Goal: Information Seeking & Learning: Compare options

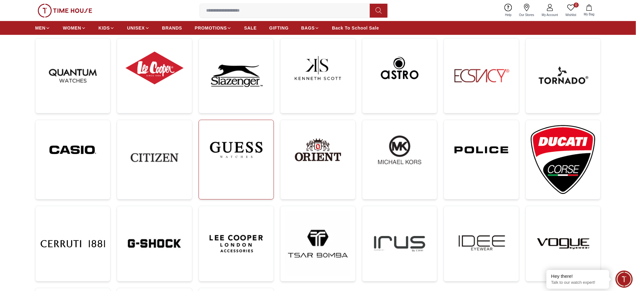
scroll to position [83, 0]
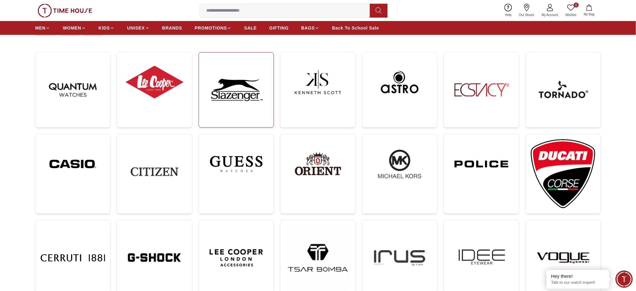
click at [248, 98] on img at bounding box center [236, 89] width 65 height 65
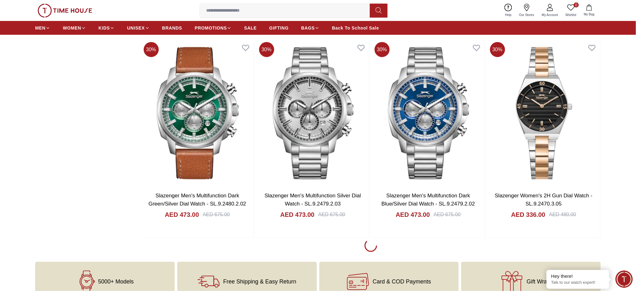
scroll to position [1213, 0]
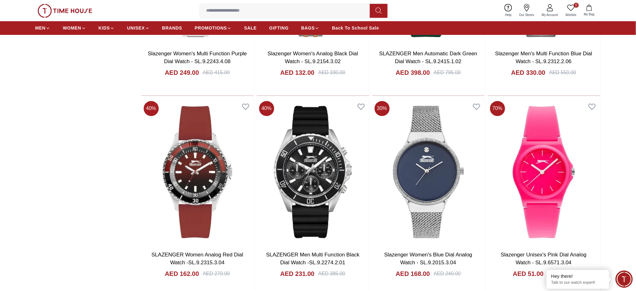
scroll to position [3096, 0]
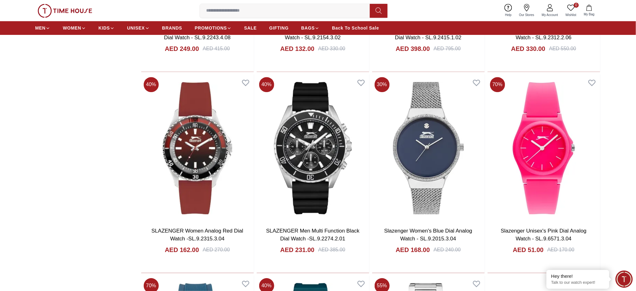
scroll to position [3222, 0]
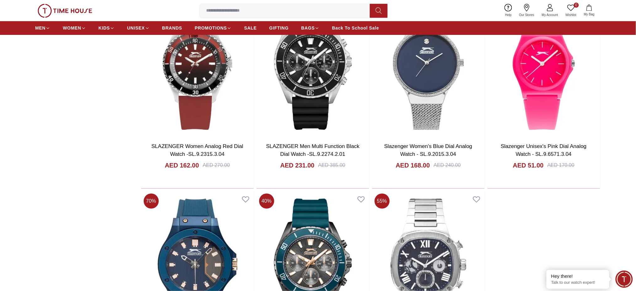
scroll to position [3382, 0]
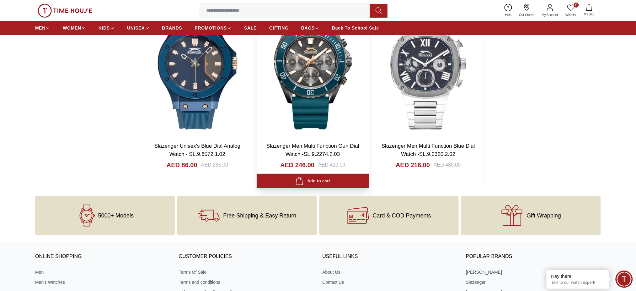
click at [323, 88] on img at bounding box center [313, 63] width 113 height 147
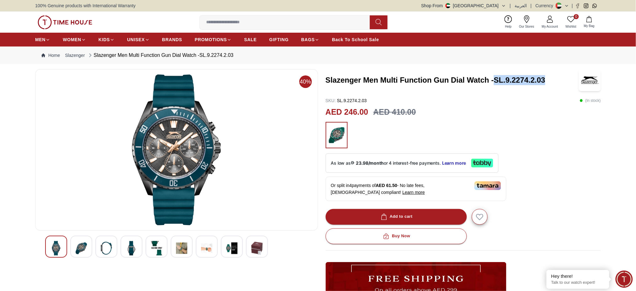
drag, startPoint x: 548, startPoint y: 82, endPoint x: 494, endPoint y: 81, distance: 54.3
click at [494, 81] on h3 "Slazenger Men Multi Function Gun Dial Watch -SL.9.2274.2.03" at bounding box center [452, 80] width 252 height 10
copy h3 "SL.9.2274.2.03"
click at [431, 81] on h3 "Slazenger Men Multi Function Gun Dial Watch -SL.9.2274.2.03" at bounding box center [452, 80] width 252 height 10
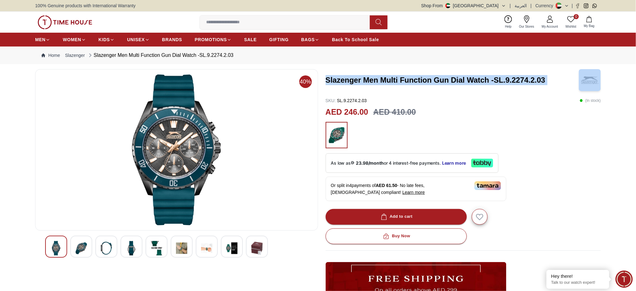
click at [431, 81] on h3 "Slazenger Men Multi Function Gun Dial Watch -SL.9.2274.2.03" at bounding box center [452, 80] width 252 height 10
copy h3 "Slazenger Men Multi Function Gun Dial Watch -SL.9.2274.2.03"
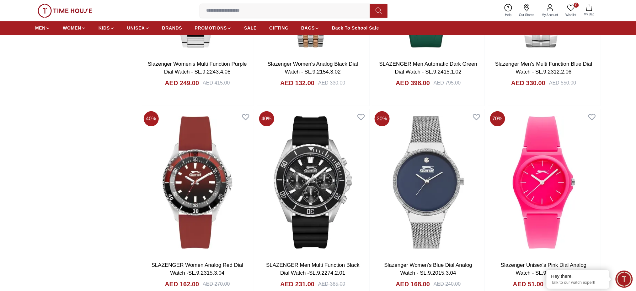
scroll to position [3115, 0]
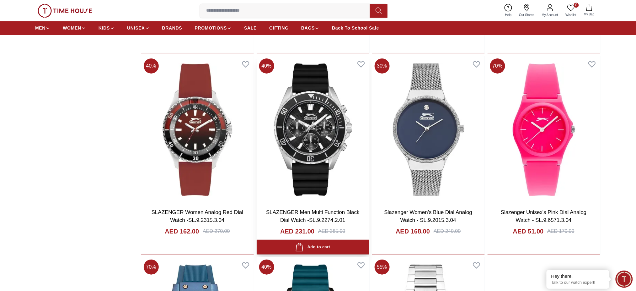
click at [340, 122] on img at bounding box center [313, 129] width 113 height 147
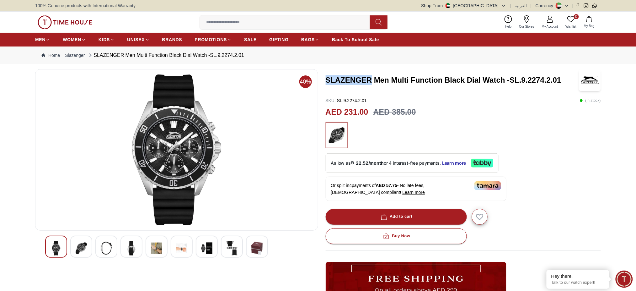
drag, startPoint x: 370, startPoint y: 77, endPoint x: 325, endPoint y: 78, distance: 44.9
click at [326, 78] on h3 "SLAZENGER Men Multi Function Black Dial Watch -SL.9.2274.2.01" at bounding box center [452, 80] width 252 height 10
copy h3 "SLAZENGER"
click at [476, 108] on div "AED 231.00 AED 385.00" at bounding box center [464, 112] width 276 height 12
click at [176, 40] on span "BRANDS" at bounding box center [172, 39] width 20 height 6
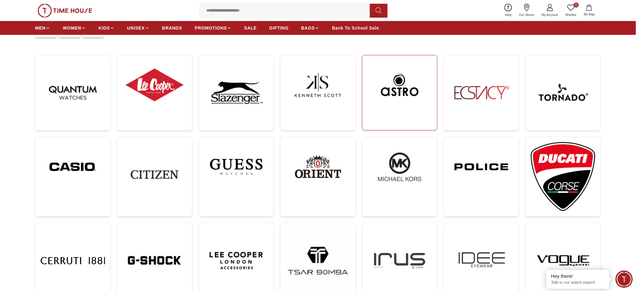
scroll to position [83, 0]
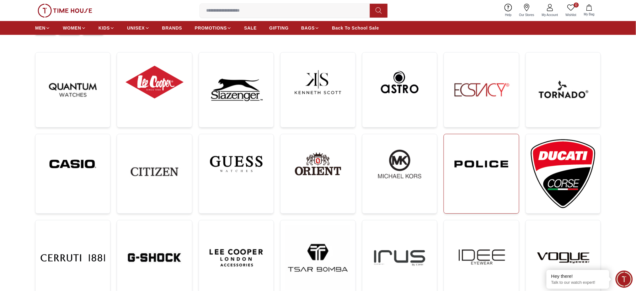
click at [472, 174] on img at bounding box center [481, 163] width 65 height 49
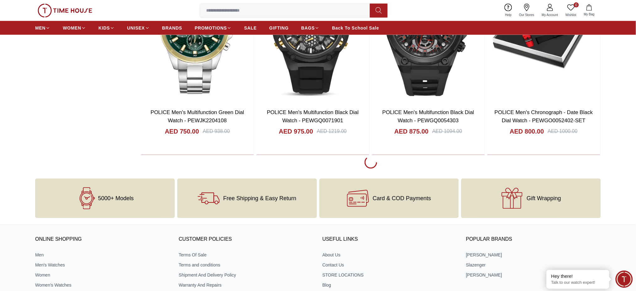
scroll to position [1255, 0]
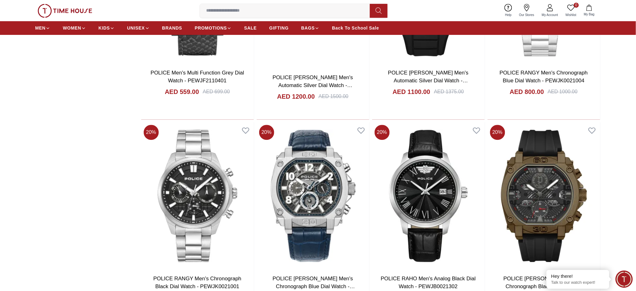
scroll to position [3138, 0]
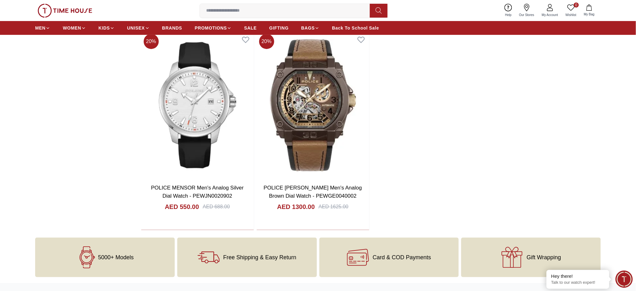
scroll to position [3221, 0]
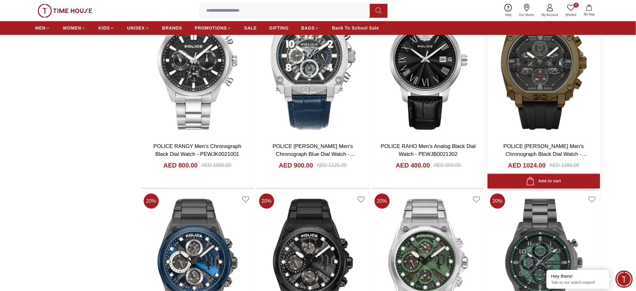
click at [528, 79] on img at bounding box center [544, 63] width 113 height 147
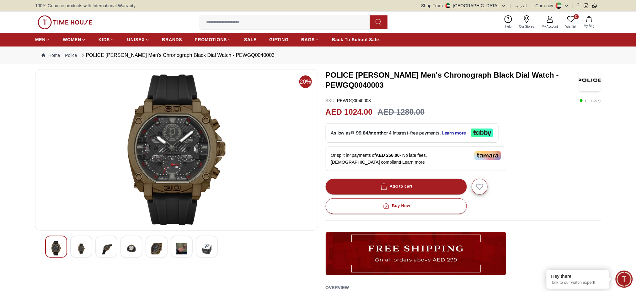
click at [155, 249] on img at bounding box center [156, 248] width 11 height 15
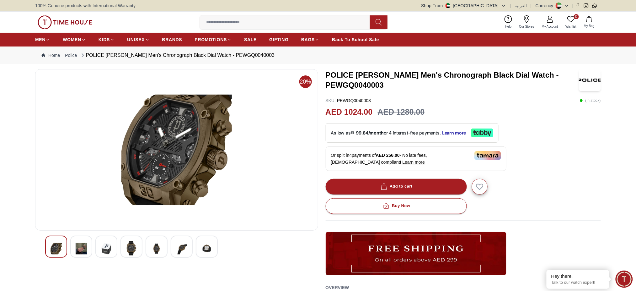
click at [158, 249] on img at bounding box center [156, 248] width 11 height 15
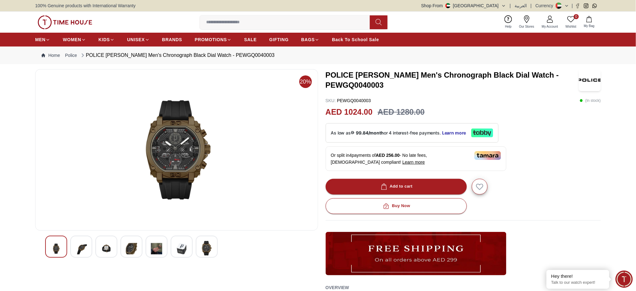
click at [134, 249] on img at bounding box center [131, 248] width 11 height 15
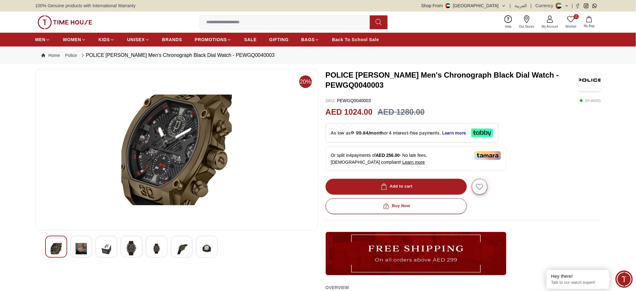
click at [106, 246] on img at bounding box center [106, 248] width 11 height 15
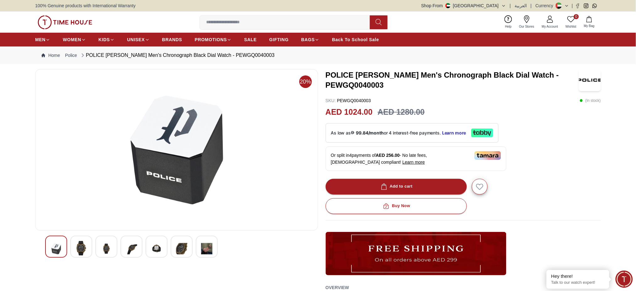
click at [86, 244] on img at bounding box center [81, 248] width 11 height 14
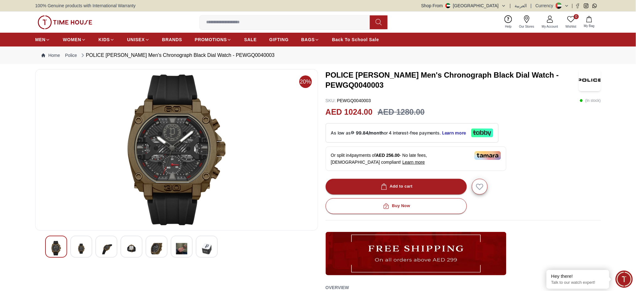
click at [386, 74] on h3 "POLICE [PERSON_NAME] Men's Chronograph Black Dial Watch - PEWGQ0040003" at bounding box center [452, 80] width 252 height 20
drag, startPoint x: 357, startPoint y: 74, endPoint x: 396, endPoint y: 73, distance: 38.9
click at [396, 73] on h3 "POLICE [PERSON_NAME] Men's Chronograph Black Dial Watch - PEWGQ0040003" at bounding box center [452, 80] width 252 height 20
copy h3 "[PERSON_NAME]"
click at [396, 83] on h3 "POLICE [PERSON_NAME] Men's Chronograph Black Dial Watch - PEWGQ0040003" at bounding box center [452, 80] width 252 height 20
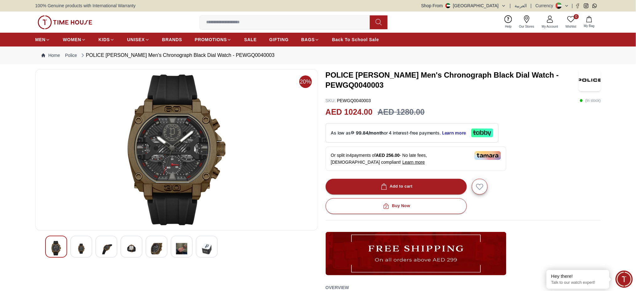
click at [158, 249] on img at bounding box center [156, 248] width 11 height 15
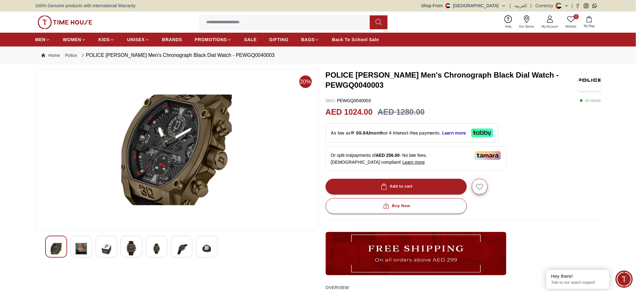
click at [129, 248] on img at bounding box center [131, 248] width 11 height 14
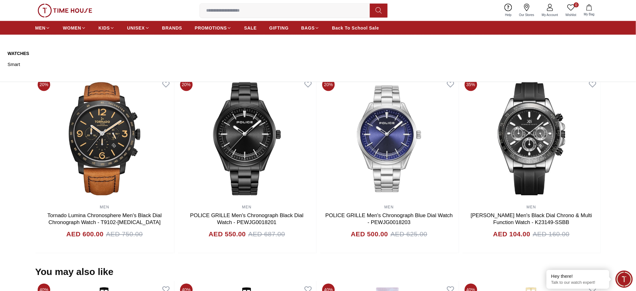
scroll to position [167, 0]
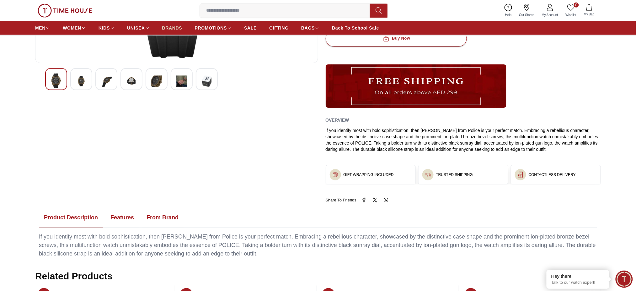
click at [171, 32] on link "BRANDS" at bounding box center [172, 27] width 20 height 11
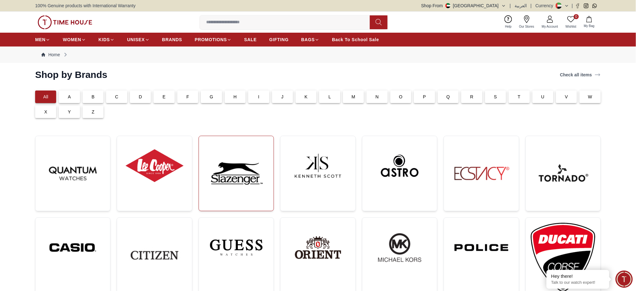
click at [241, 182] on img at bounding box center [236, 173] width 65 height 65
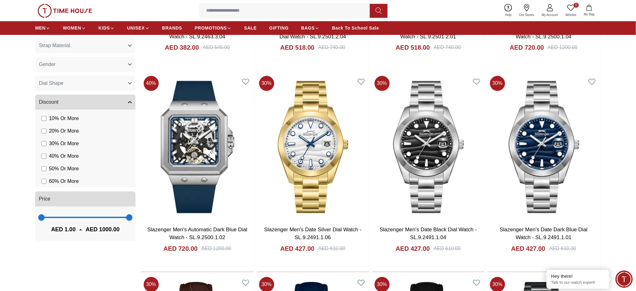
scroll to position [502, 0]
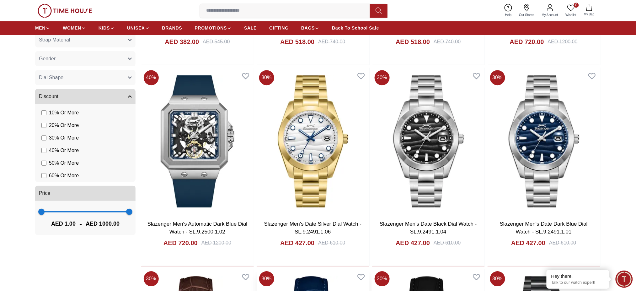
scroll to position [418, 0]
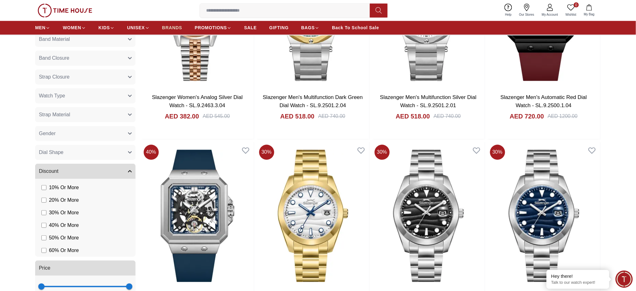
click at [163, 28] on span "BRANDS" at bounding box center [172, 28] width 20 height 6
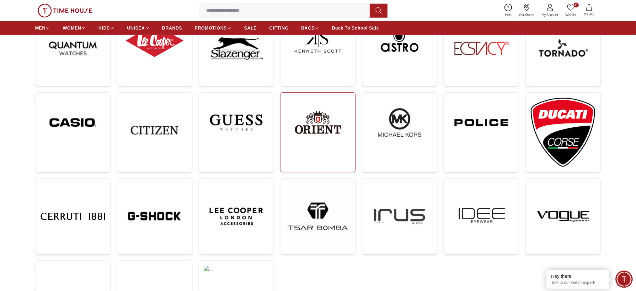
scroll to position [126, 0]
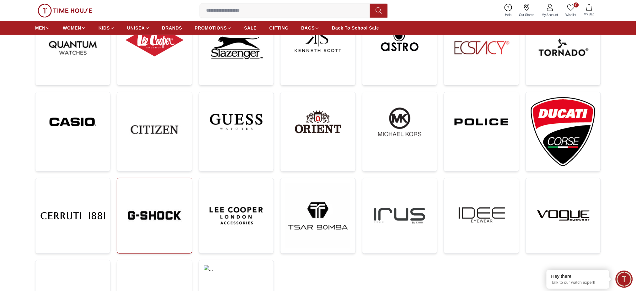
click at [178, 210] on img at bounding box center [154, 215] width 65 height 65
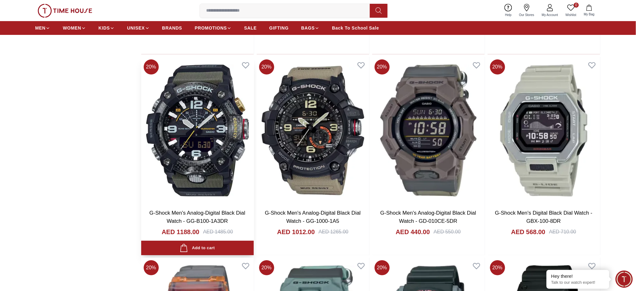
scroll to position [837, 0]
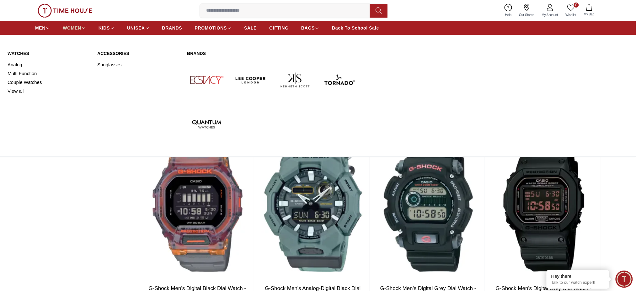
click at [70, 27] on span "WOMEN" at bounding box center [72, 28] width 19 height 6
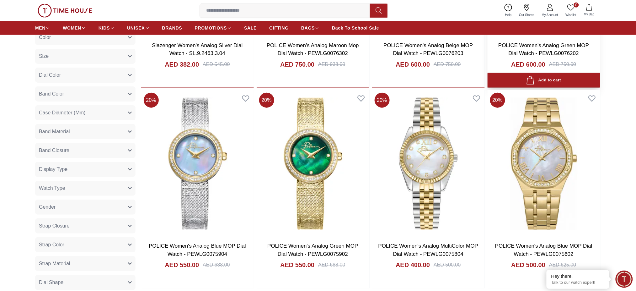
scroll to position [209, 0]
